Goal: Register for event/course

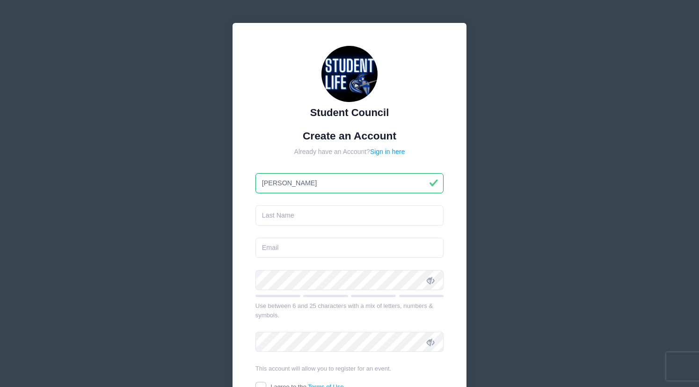
type input "[PERSON_NAME]"
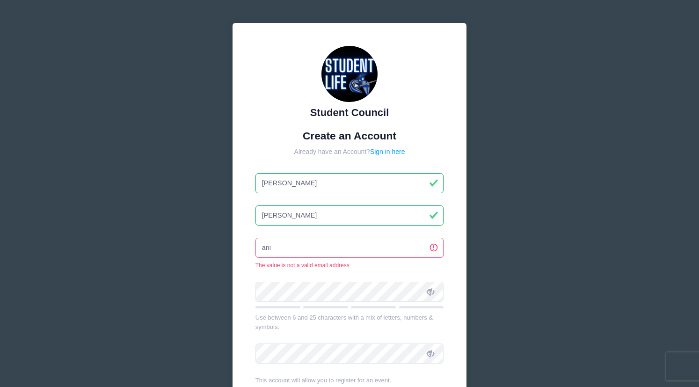
type input "anip"
type input "[EMAIL_ADDRESS][DOMAIN_NAME]"
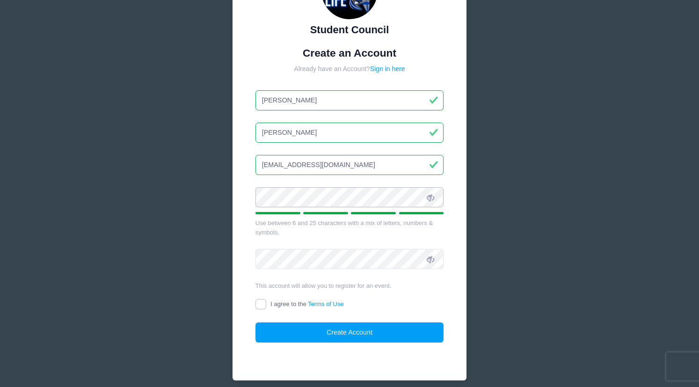
scroll to position [88, 0]
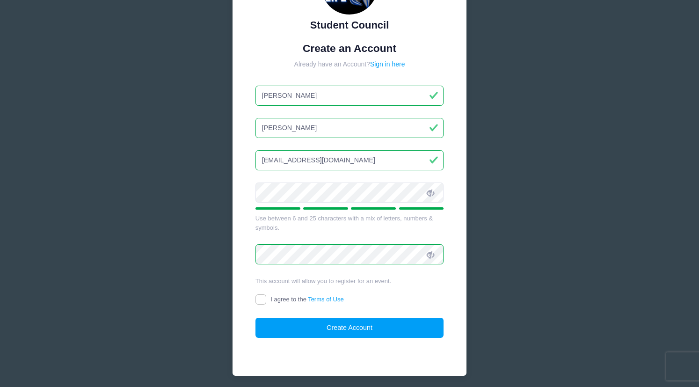
click at [260, 297] on input "I agree to the Terms of Use" at bounding box center [261, 299] width 11 height 11
checkbox input "true"
click at [342, 318] on button "Create Account" at bounding box center [350, 328] width 189 height 20
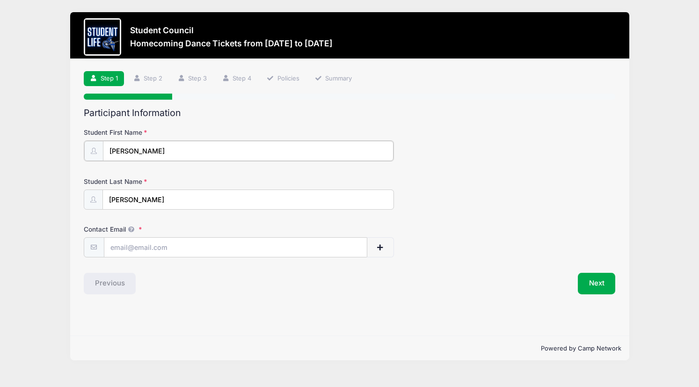
click at [162, 154] on input "[PERSON_NAME]" at bounding box center [248, 151] width 291 height 20
type input "Maya"
type input "m"
paste input "mayapetersen@education.vchstrojans.org"
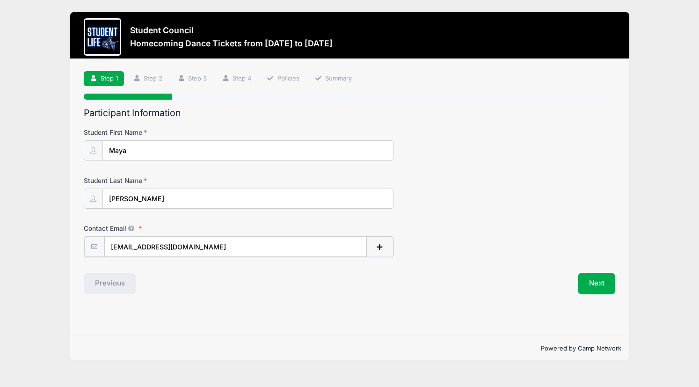
type input "mayapetersen@education.vchstrojans.org"
click at [324, 287] on div "Previous" at bounding box center [214, 283] width 270 height 22
click at [592, 276] on button "Next" at bounding box center [597, 283] width 38 height 22
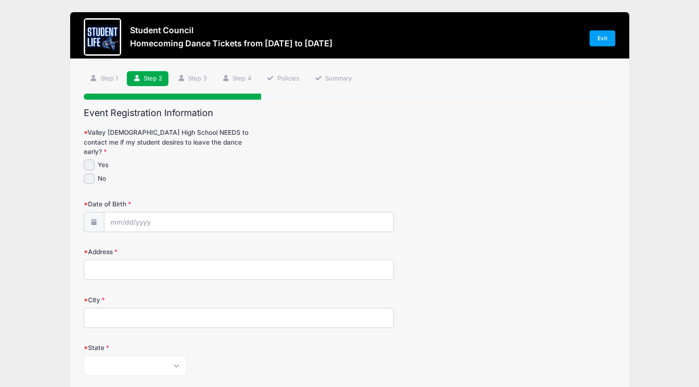
click at [92, 160] on input "Yes" at bounding box center [89, 165] width 11 height 11
checkbox input "true"
click at [175, 199] on div "Date of Birth" at bounding box center [350, 215] width 532 height 33
click at [174, 212] on input "Date of Birth" at bounding box center [248, 222] width 289 height 20
click at [121, 212] on input "Date of Birth" at bounding box center [248, 222] width 289 height 20
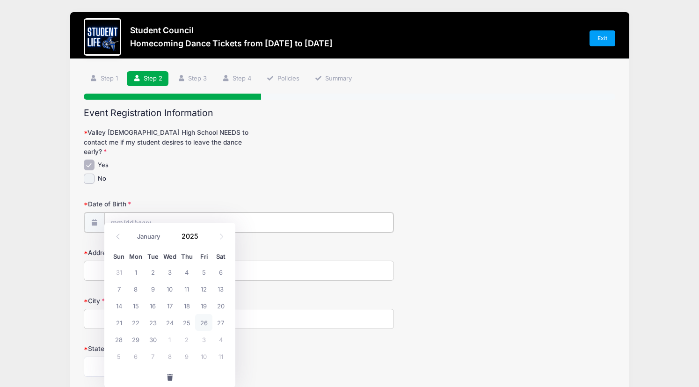
click at [124, 212] on input "Date of Birth" at bounding box center [248, 222] width 289 height 20
click at [116, 234] on icon at bounding box center [118, 237] width 6 height 6
select select "7"
click at [136, 303] on span "11" at bounding box center [135, 305] width 17 height 17
type input "08/11/2025"
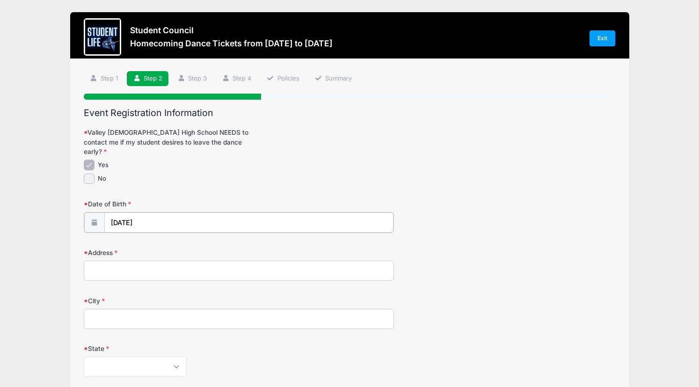
click at [174, 212] on input "08/11/2025" at bounding box center [248, 222] width 289 height 20
click at [202, 231] on span at bounding box center [204, 232] width 7 height 7
click at [196, 236] on input "2026" at bounding box center [192, 236] width 30 height 14
click at [203, 239] on span at bounding box center [204, 239] width 7 height 7
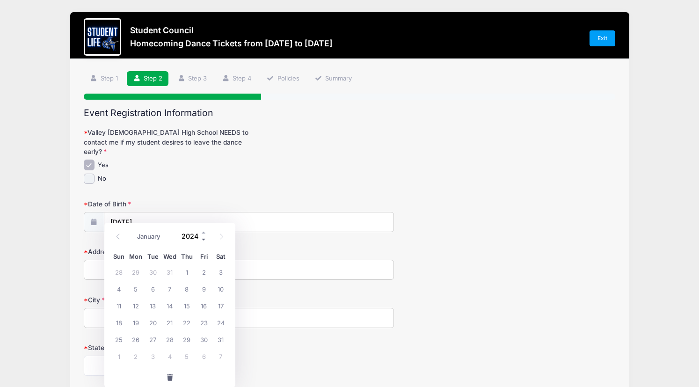
click at [203, 239] on span at bounding box center [204, 239] width 7 height 7
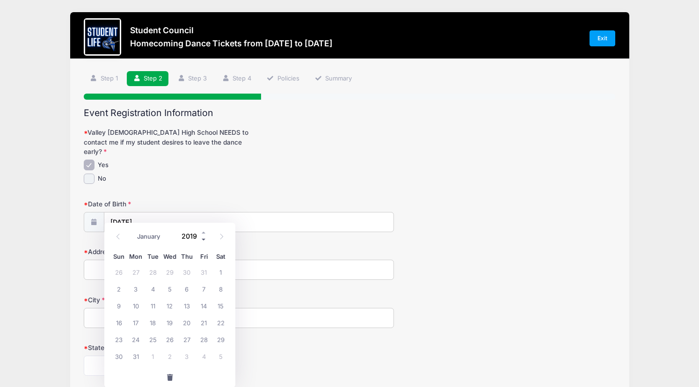
click at [203, 239] on span at bounding box center [204, 239] width 7 height 7
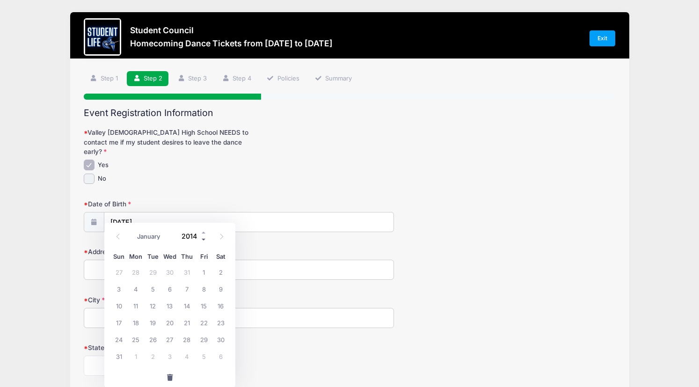
click at [203, 239] on span at bounding box center [204, 239] width 7 height 7
type input "2011"
click at [187, 288] on span "11" at bounding box center [186, 288] width 17 height 17
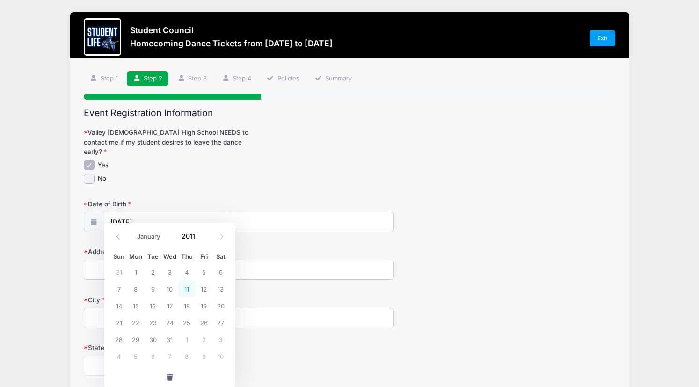
type input "08/11/2011"
click at [155, 260] on input "Address" at bounding box center [239, 270] width 310 height 20
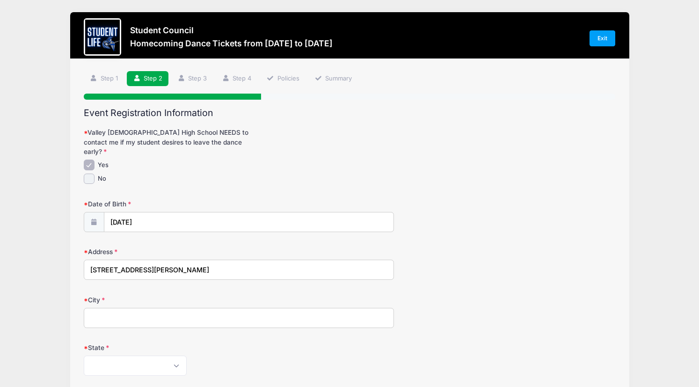
type input "3839 E Wyatt Way"
type input "Gilbert"
select select "AZ"
click at [223, 344] on div "State Alabama Alaska American Samoa Arizona Arkansas Armed Forces Africa Armed …" at bounding box center [350, 359] width 532 height 33
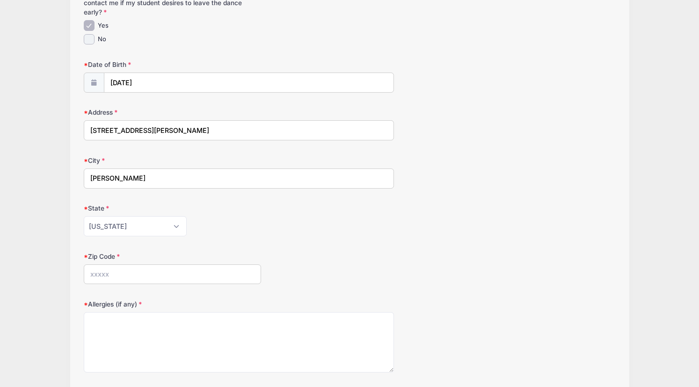
scroll to position [142, 0]
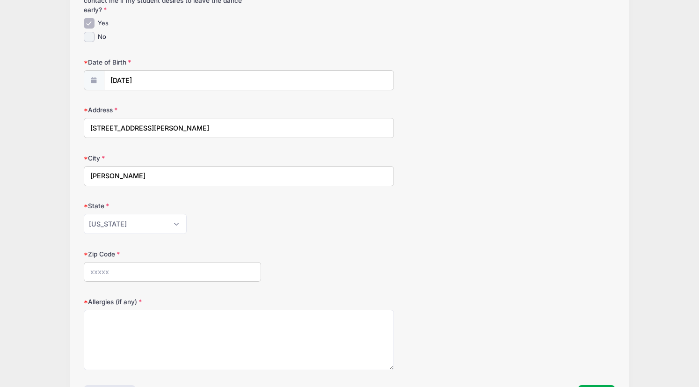
click at [128, 262] on input "Zip Code" at bounding box center [172, 272] width 177 height 20
type input "85297"
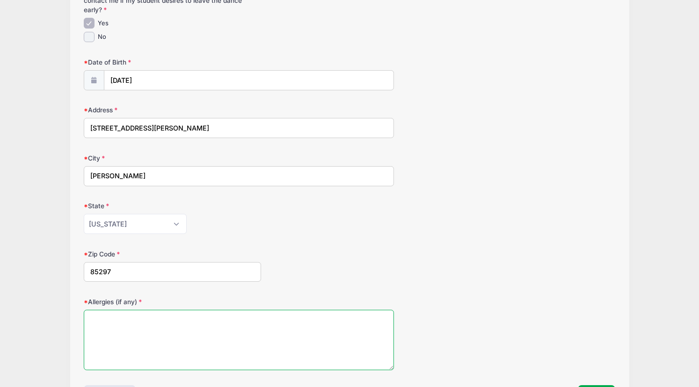
click at [207, 318] on textarea "Allergies (if any)" at bounding box center [239, 340] width 310 height 60
type textarea "N/A"
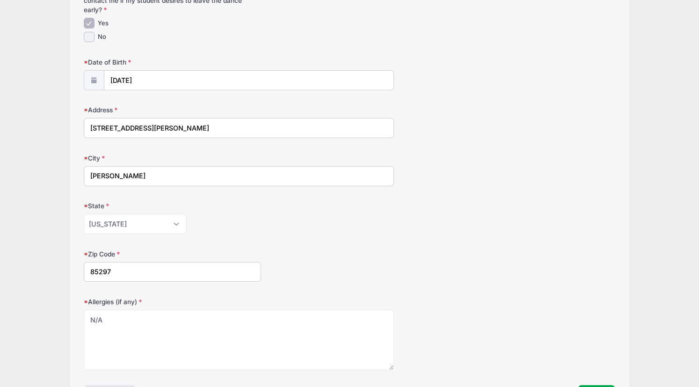
click at [496, 297] on div "Allergies (if any) N/A" at bounding box center [350, 333] width 532 height 73
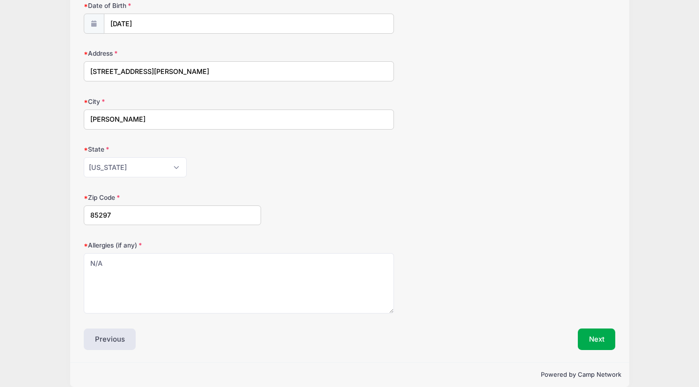
scroll to position [198, 0]
click at [582, 331] on button "Next" at bounding box center [597, 340] width 38 height 22
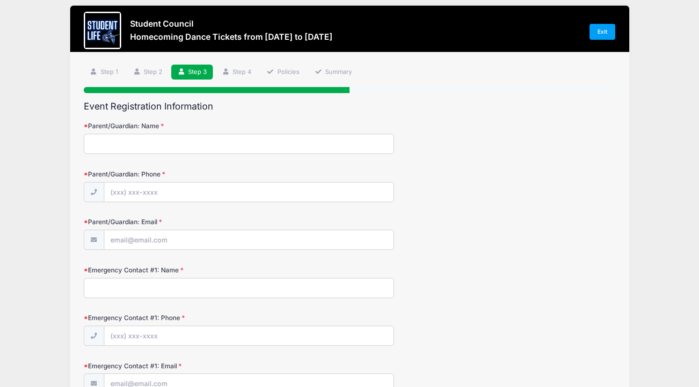
scroll to position [0, 0]
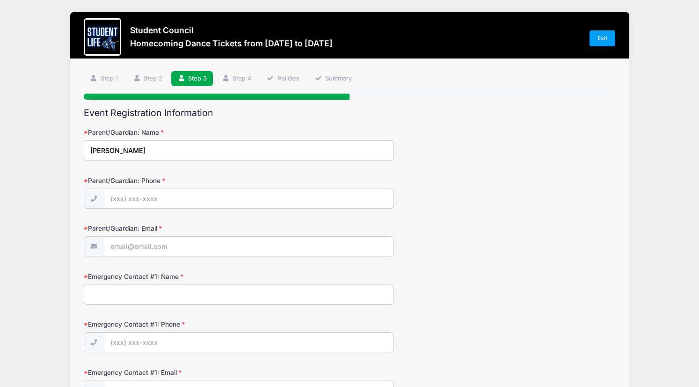
type input "Aaron Petersen"
type input "(480) 519-2823"
type input "[EMAIL_ADDRESS][DOMAIN_NAME]"
type input "Aaron Petersen"
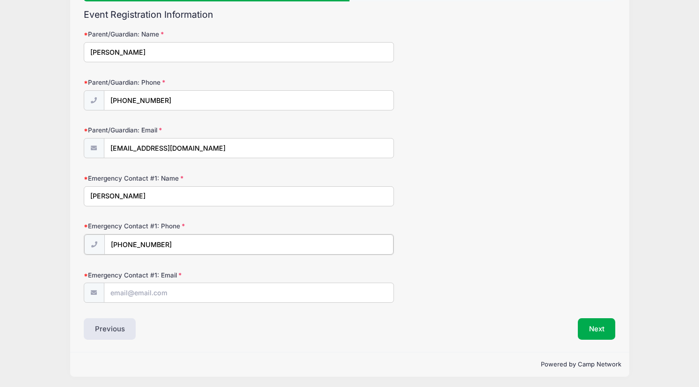
scroll to position [98, 0]
type input "(480) 519-2823"
type input "[EMAIL_ADDRESS][DOMAIN_NAME]"
click at [328, 339] on div "Step 3 /7 Step 1 Step 2 Step 3 Step 4 Policies Summary Participant Information …" at bounding box center [349, 156] width 559 height 390
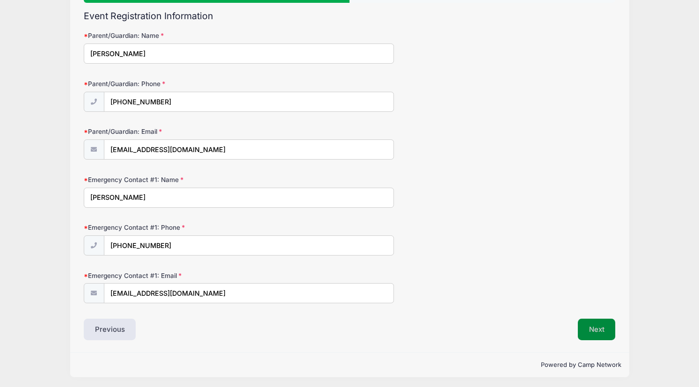
click at [592, 327] on button "Next" at bounding box center [597, 330] width 38 height 22
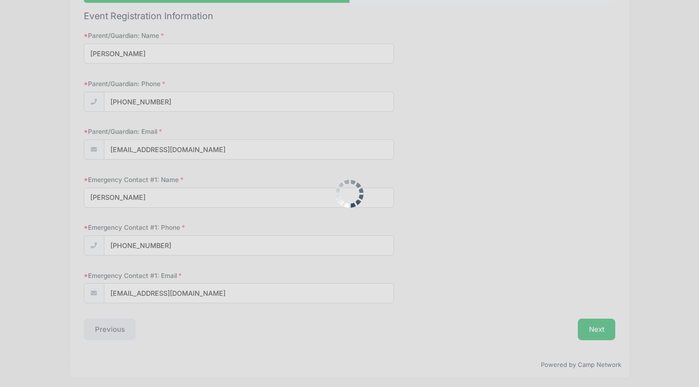
scroll to position [0, 0]
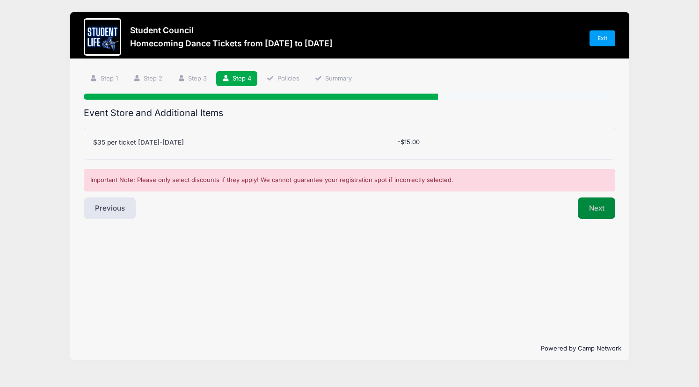
click at [590, 206] on button "Next" at bounding box center [597, 208] width 38 height 22
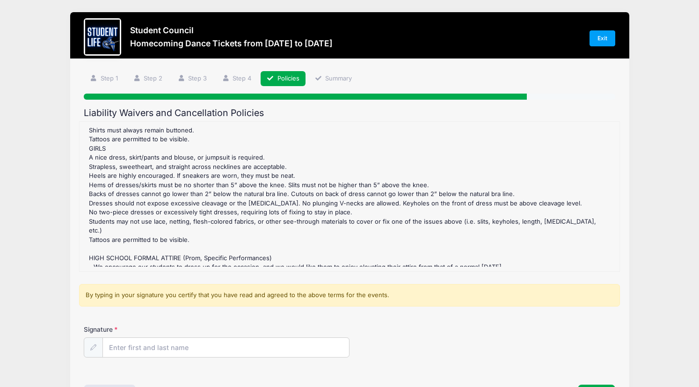
scroll to position [449, 0]
drag, startPoint x: 188, startPoint y: 205, endPoint x: 81, endPoint y: 128, distance: 131.4
click at [81, 128] on div "Homecoming Dance Tickets Refund Policy : The is no Refund Policy for any dances…" at bounding box center [349, 196] width 541 height 151
copy div "GIRLS A nice dress, skirt/pants and blouse, or jumpsuit is required. Strapless,…"
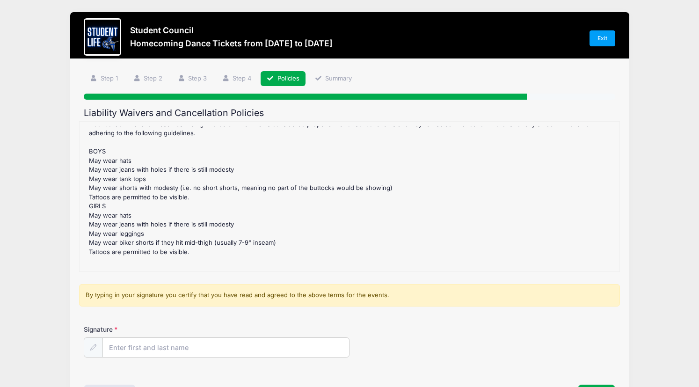
scroll to position [873, 0]
click at [147, 347] on input "Signature" at bounding box center [226, 348] width 246 height 20
type input "Aaron Petersen"
drag, startPoint x: 168, startPoint y: 350, endPoint x: 269, endPoint y: 323, distance: 104.1
click at [269, 323] on form "Homecoming Dance Tickets Refund Policy : The is no Refund Policy for any dances…" at bounding box center [350, 246] width 532 height 251
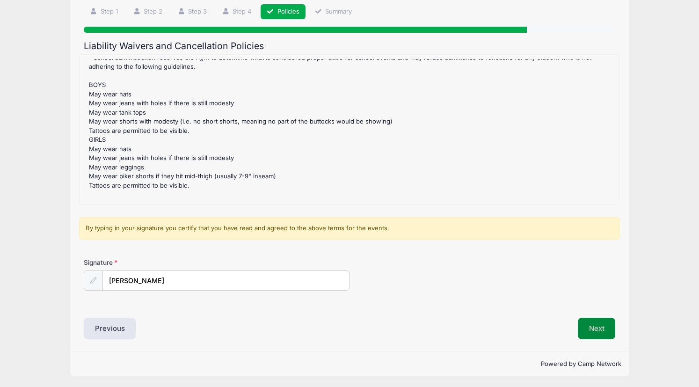
click at [593, 325] on button "Next" at bounding box center [597, 329] width 38 height 22
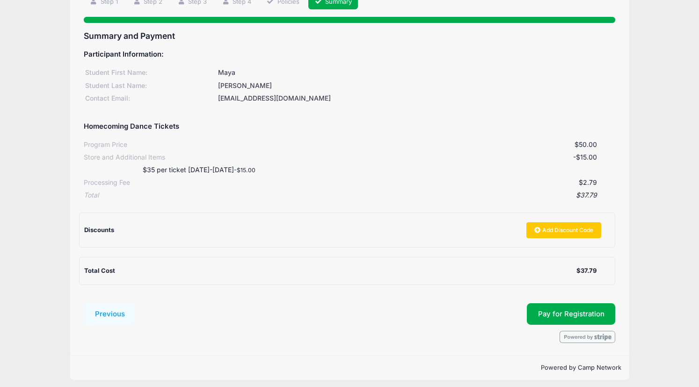
scroll to position [76, 0]
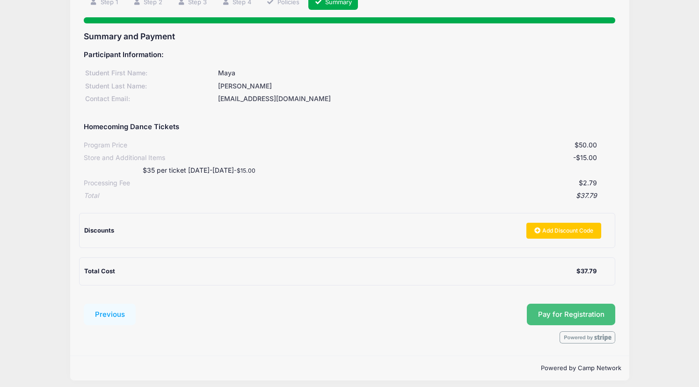
click at [553, 305] on button "Pay for Registration" at bounding box center [571, 315] width 89 height 22
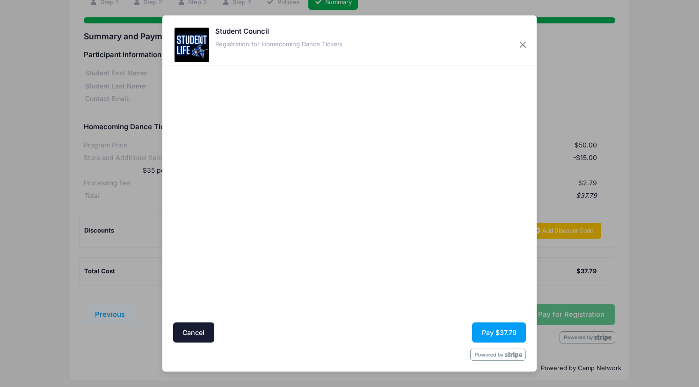
click at [407, 259] on div at bounding box center [440, 194] width 172 height 248
click at [489, 330] on button "Pay $37.79" at bounding box center [499, 332] width 54 height 20
